Goal: Transaction & Acquisition: Book appointment/travel/reservation

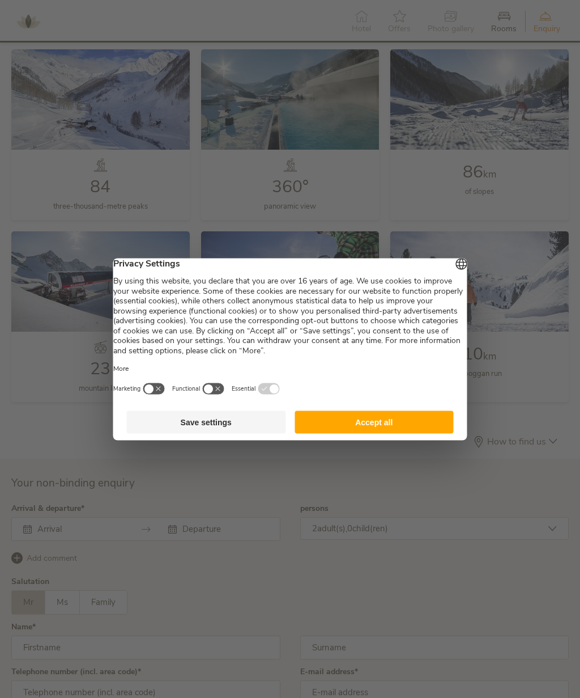
scroll to position [2669, 0]
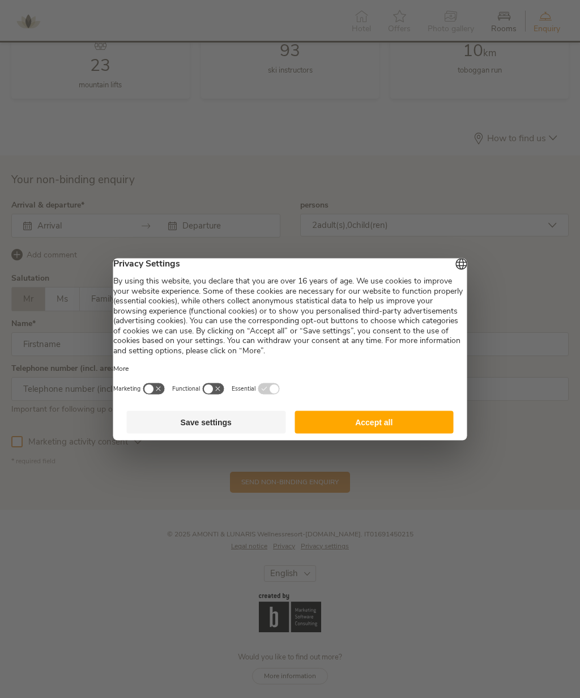
click at [414, 432] on button "Accept all" at bounding box center [374, 421] width 159 height 23
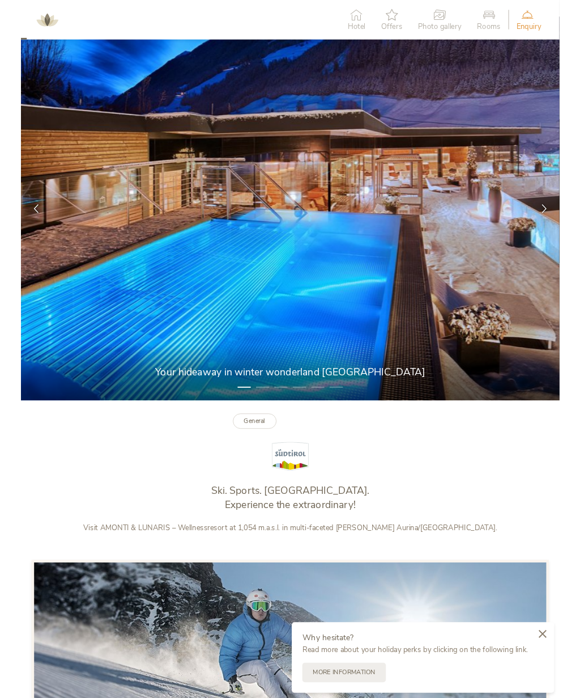
scroll to position [0, 0]
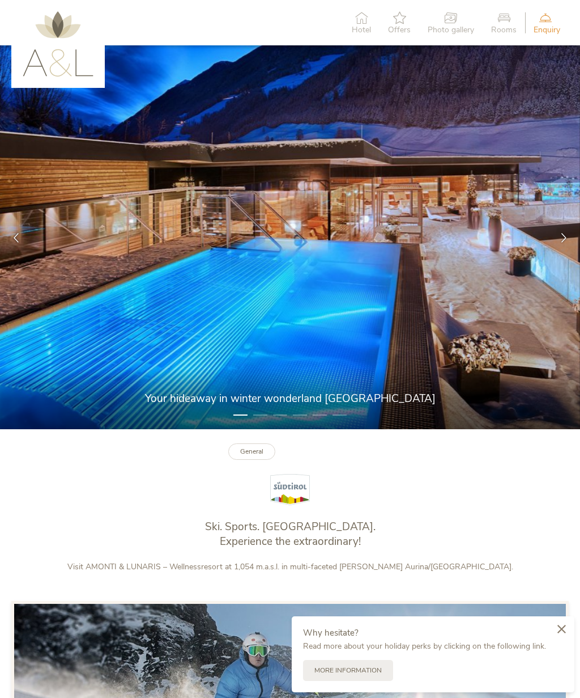
click at [556, 238] on div at bounding box center [564, 237] width 32 height 32
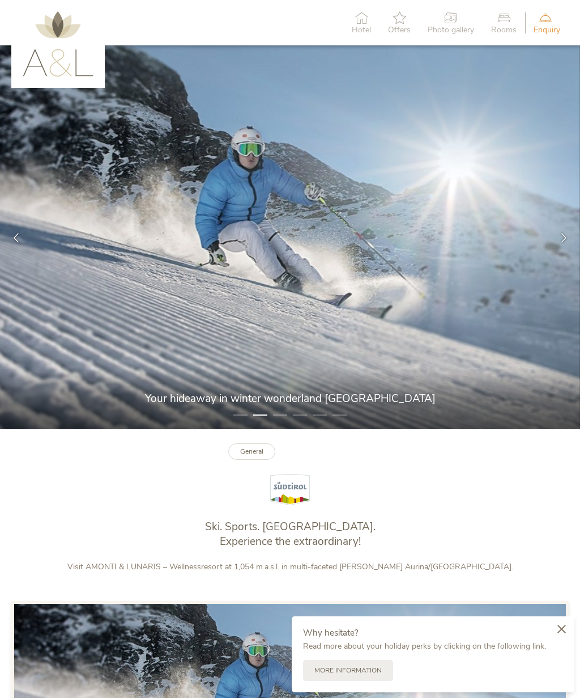
click at [561, 238] on icon at bounding box center [564, 237] width 10 height 10
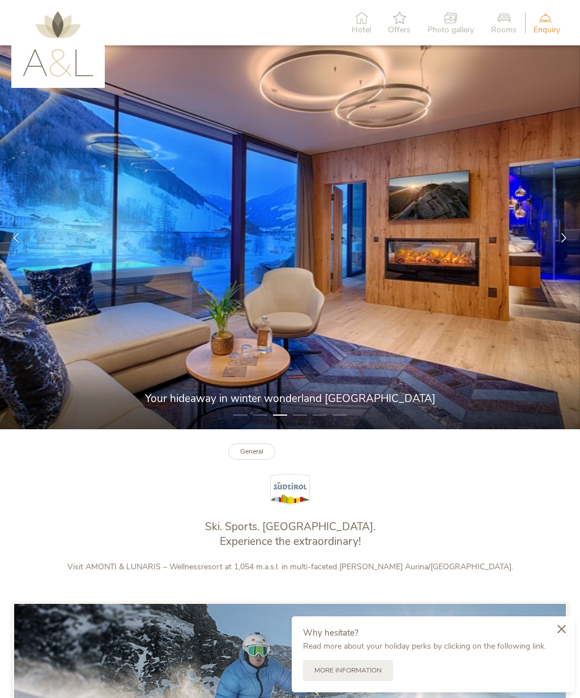
click at [562, 235] on icon at bounding box center [564, 237] width 10 height 10
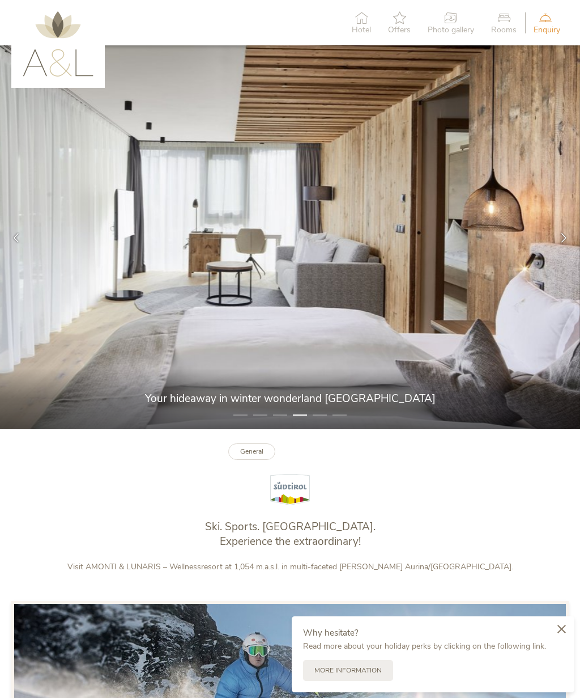
click at [558, 238] on div at bounding box center [564, 237] width 32 height 32
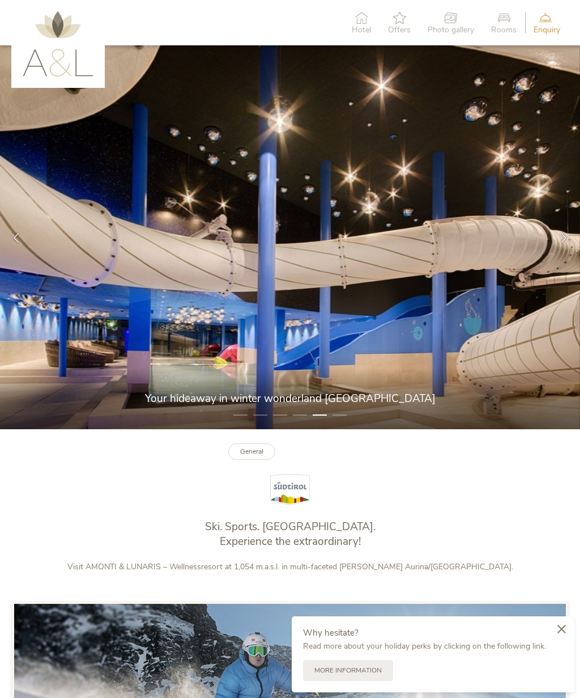
click at [556, 234] on div at bounding box center [564, 237] width 32 height 32
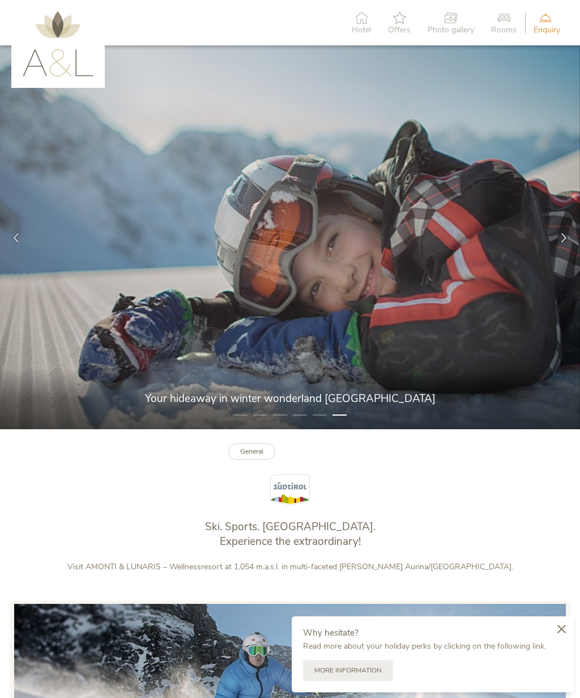
click at [561, 233] on icon at bounding box center [564, 237] width 10 height 10
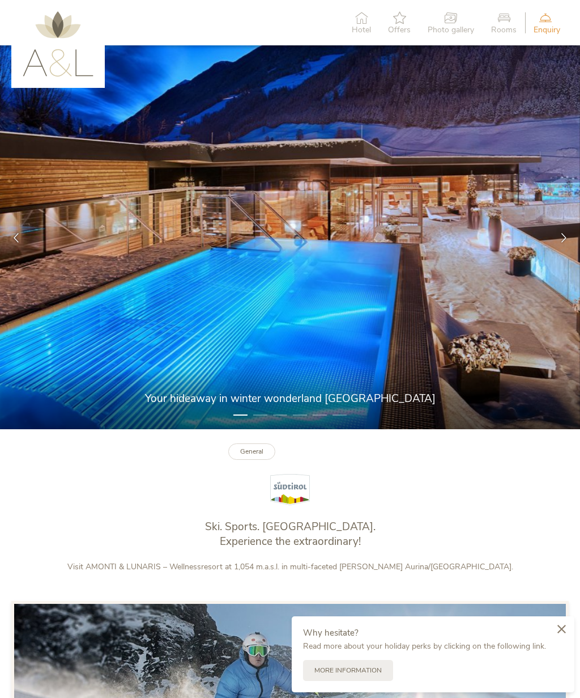
click at [400, 17] on icon at bounding box center [399, 17] width 23 height 12
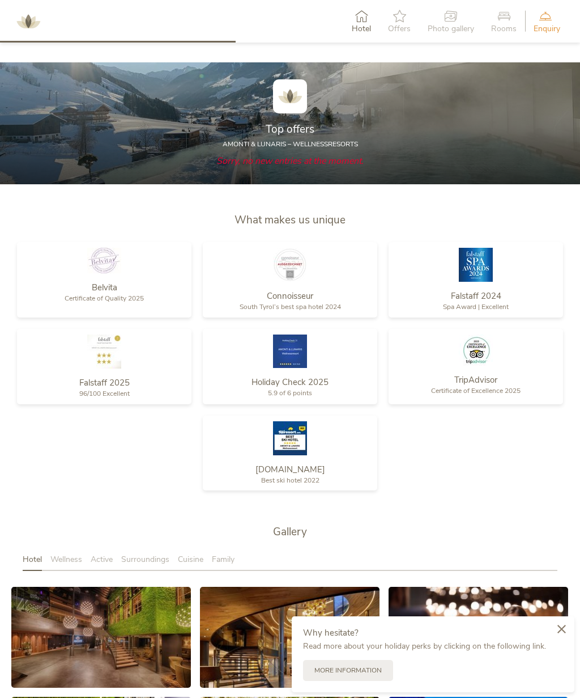
scroll to position [1095, 0]
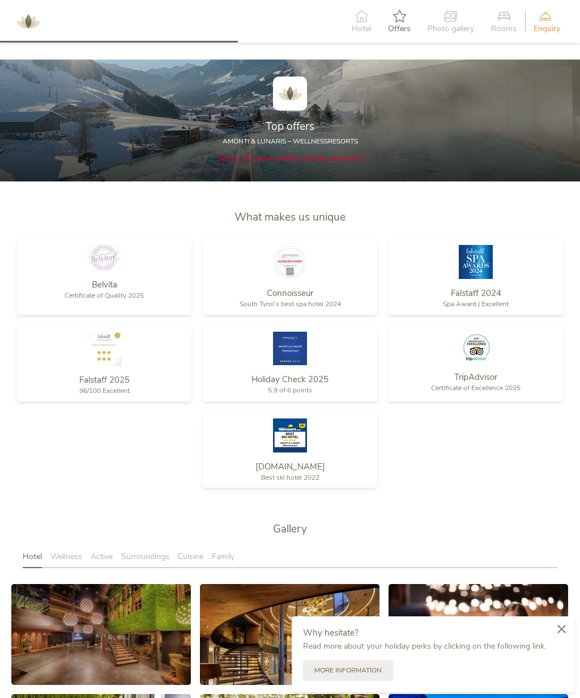
click at [317, 154] on span "Sorry, no new entries at the moment." at bounding box center [290, 158] width 147 height 12
click at [319, 125] on h2 "Top offers" at bounding box center [290, 126] width 535 height 15
click at [294, 82] on img at bounding box center [290, 94] width 34 height 34
click at [290, 119] on span "Top offers" at bounding box center [290, 126] width 49 height 15
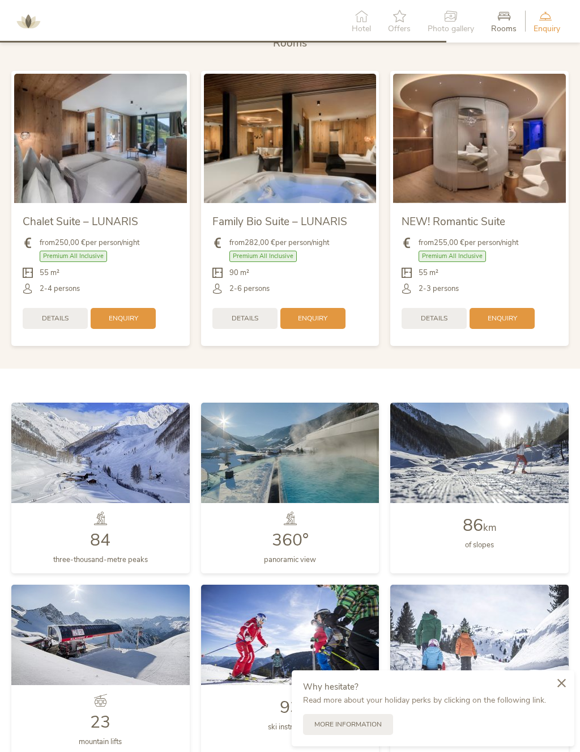
scroll to position [2044, 0]
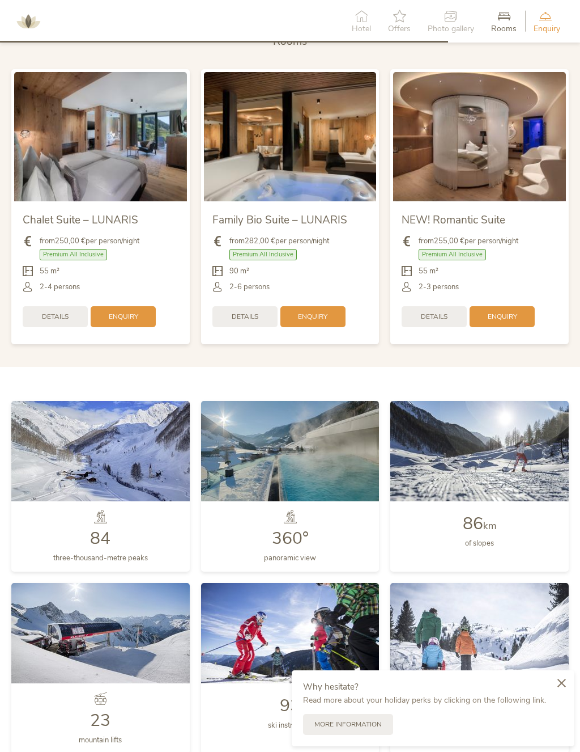
click at [50, 312] on span "Details" at bounding box center [55, 317] width 27 height 10
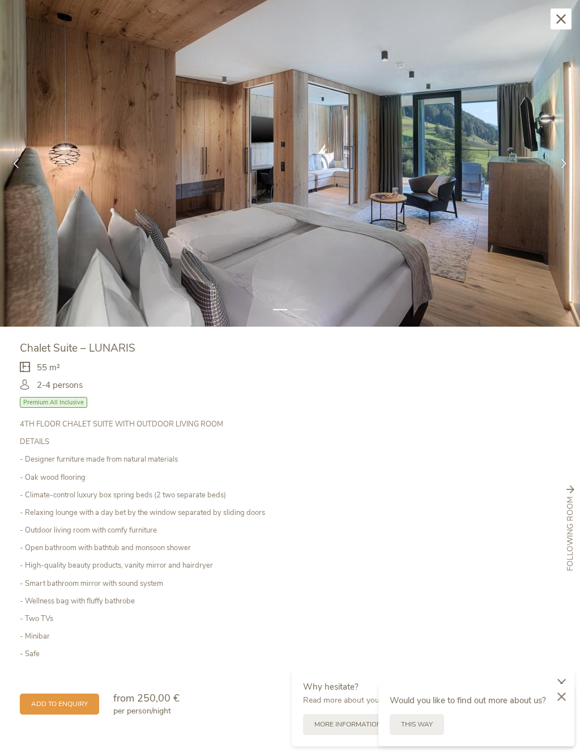
click at [565, 156] on div at bounding box center [564, 163] width 32 height 32
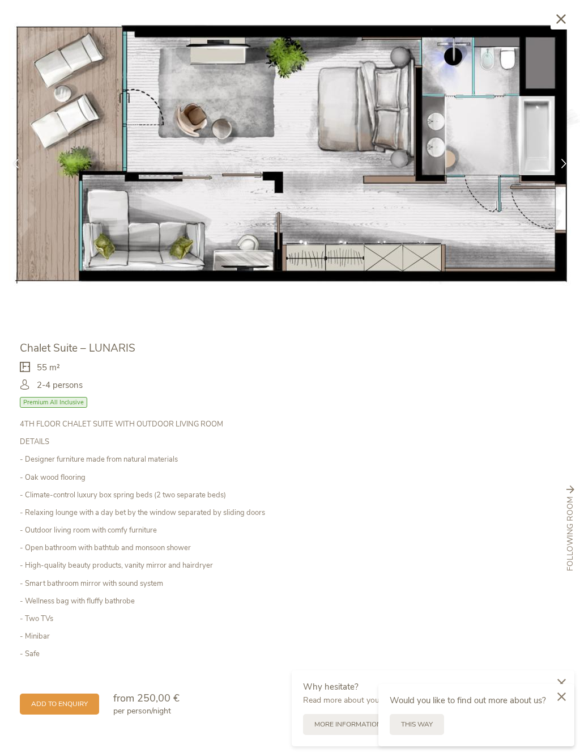
click at [563, 163] on icon at bounding box center [564, 164] width 10 height 10
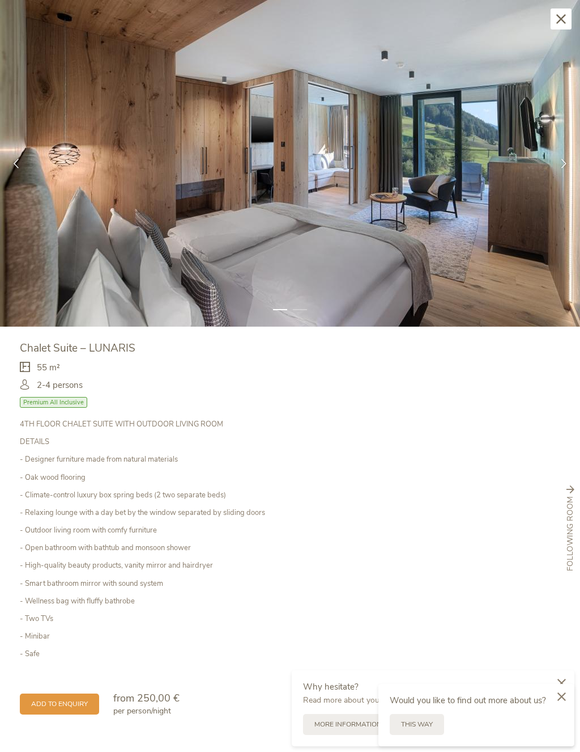
click at [562, 161] on icon at bounding box center [564, 164] width 10 height 10
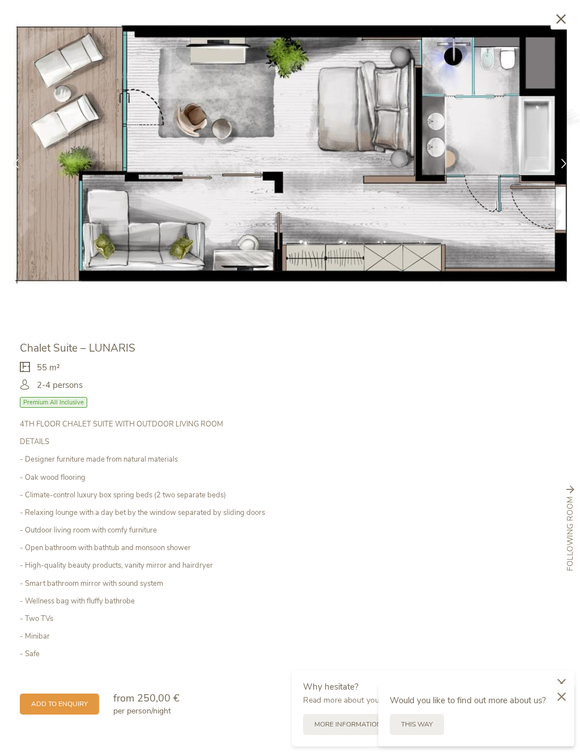
click at [561, 160] on icon at bounding box center [564, 164] width 10 height 10
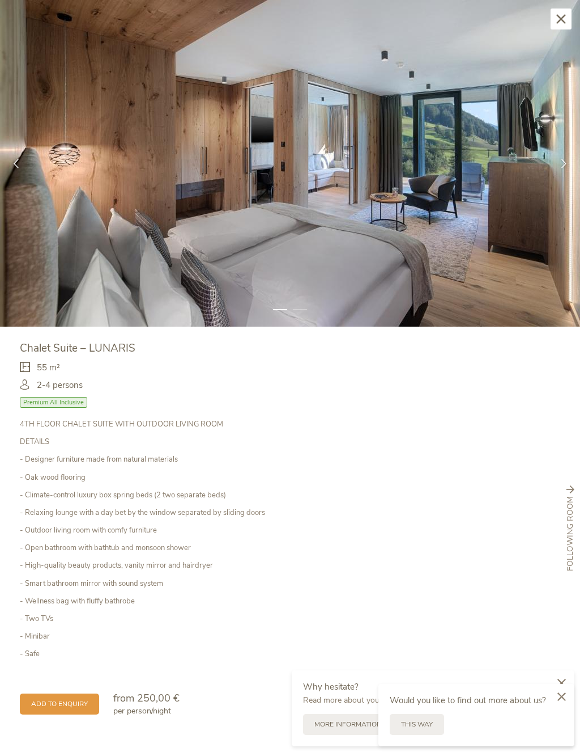
click at [562, 10] on div "Close" at bounding box center [561, 19] width 21 height 21
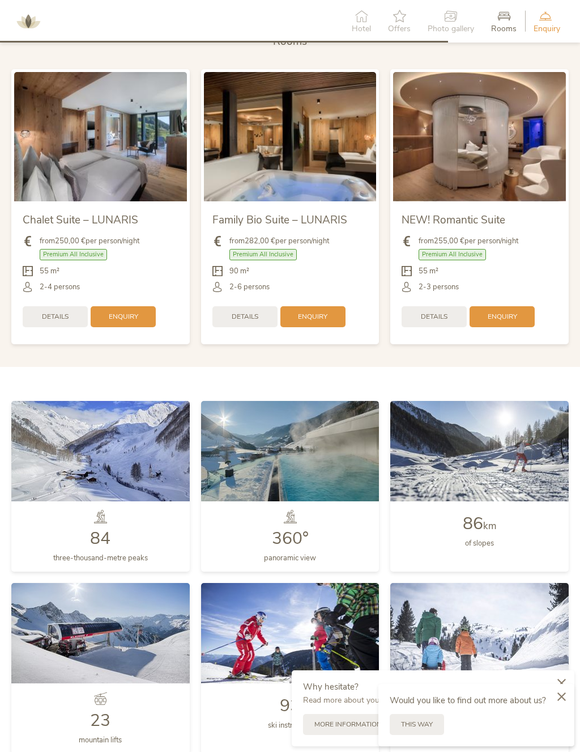
click at [323, 157] on img at bounding box center [290, 136] width 173 height 129
click at [261, 306] on div "Details" at bounding box center [245, 316] width 65 height 21
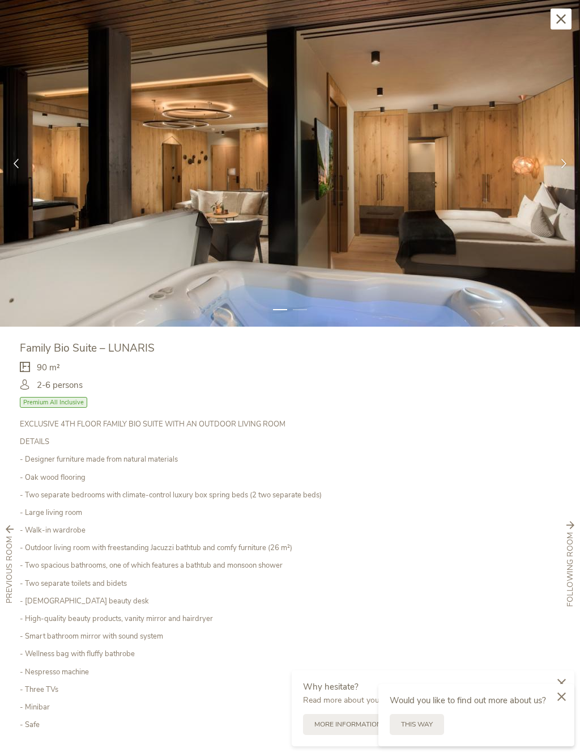
click at [562, 164] on icon at bounding box center [564, 164] width 10 height 10
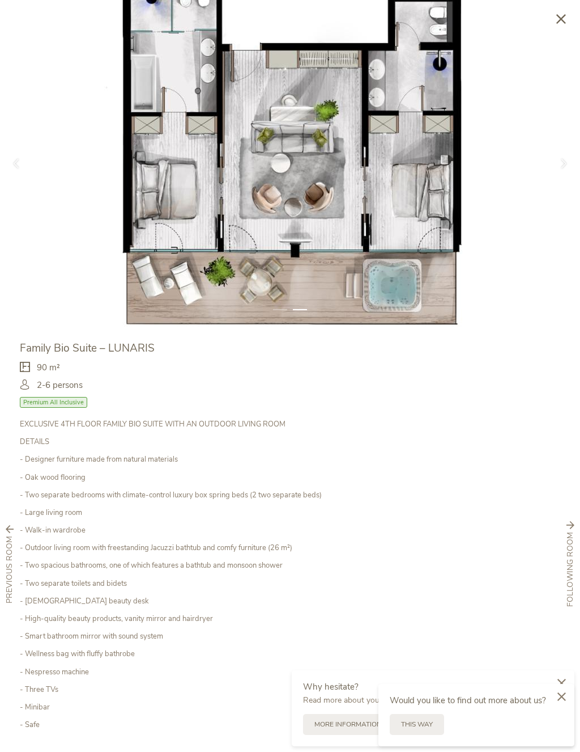
scroll to position [0, 0]
click at [565, 176] on div at bounding box center [564, 163] width 32 height 32
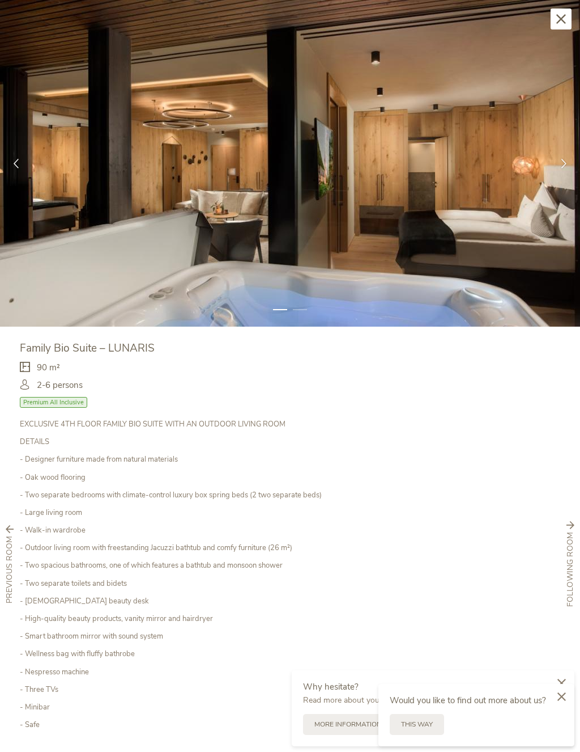
click at [563, 168] on div at bounding box center [564, 163] width 32 height 32
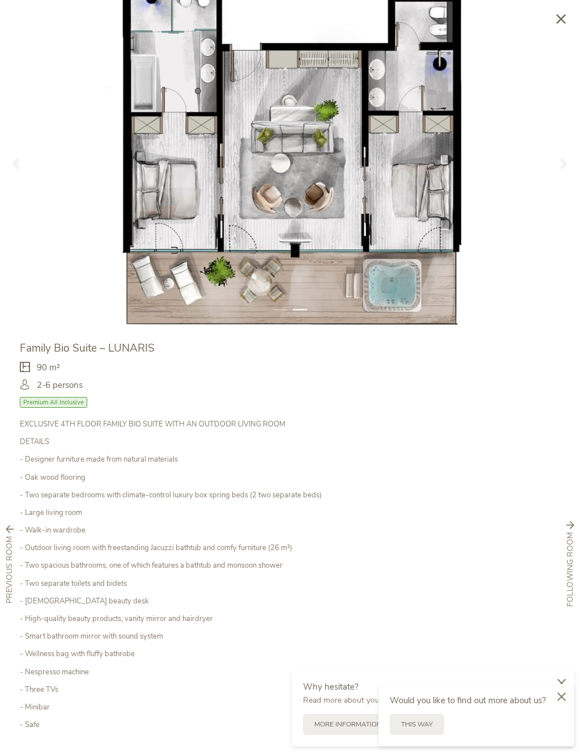
click at [555, 20] on div "Close" at bounding box center [561, 19] width 21 height 21
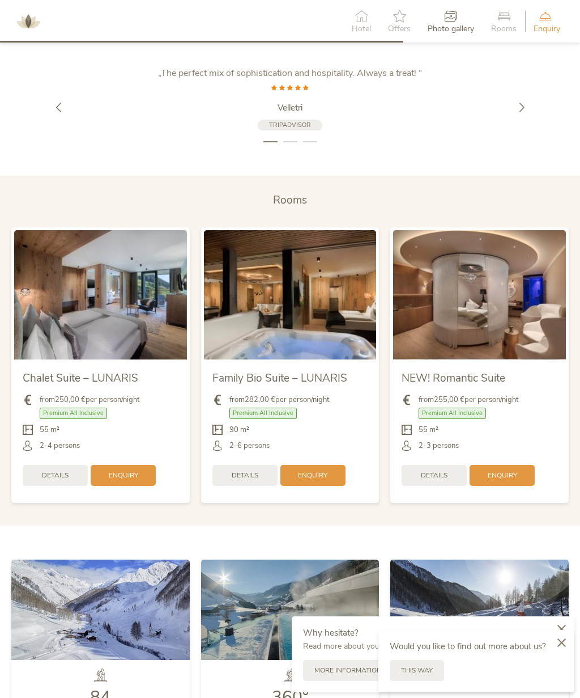
scroll to position [1855, 0]
